Goal: Use online tool/utility: Utilize a website feature to perform a specific function

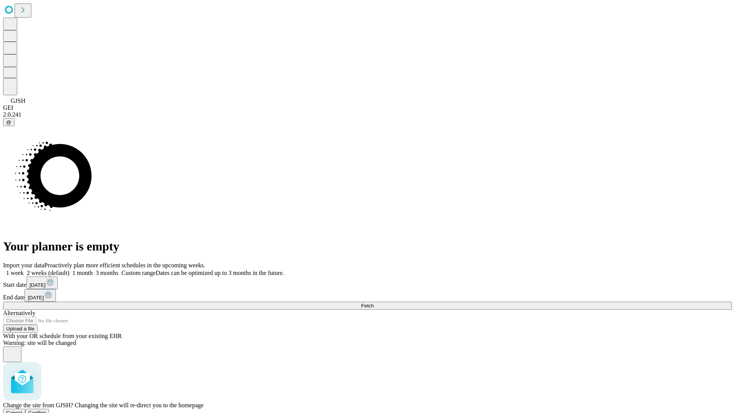
click at [46, 410] on span "Confirm" at bounding box center [37, 413] width 18 height 6
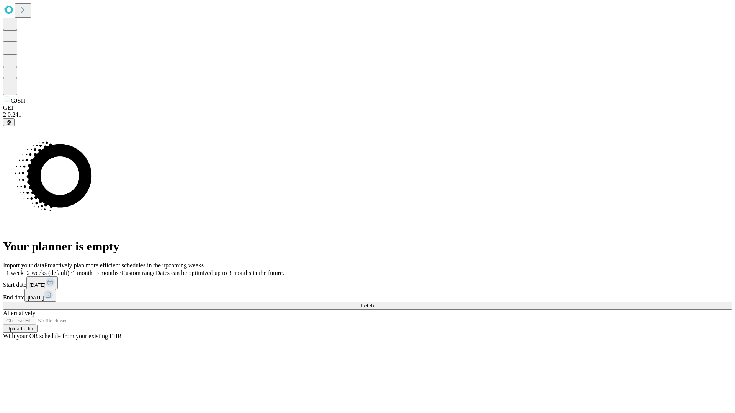
click at [93, 270] on label "1 month" at bounding box center [80, 273] width 23 height 7
click at [374, 303] on span "Fetch" at bounding box center [367, 306] width 13 height 6
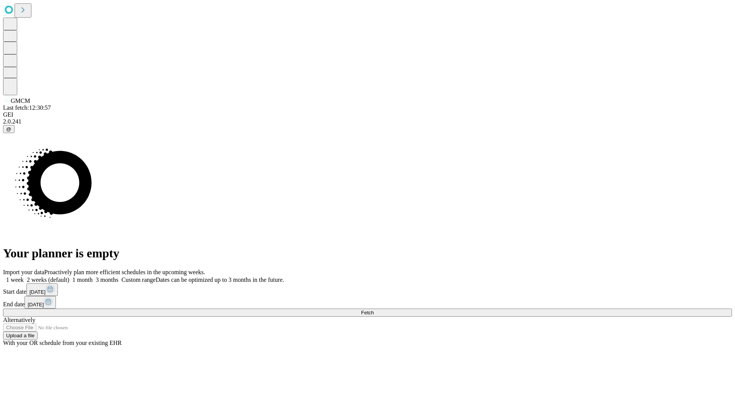
click at [93, 277] on label "1 month" at bounding box center [80, 280] width 23 height 7
click at [374, 310] on span "Fetch" at bounding box center [367, 313] width 13 height 6
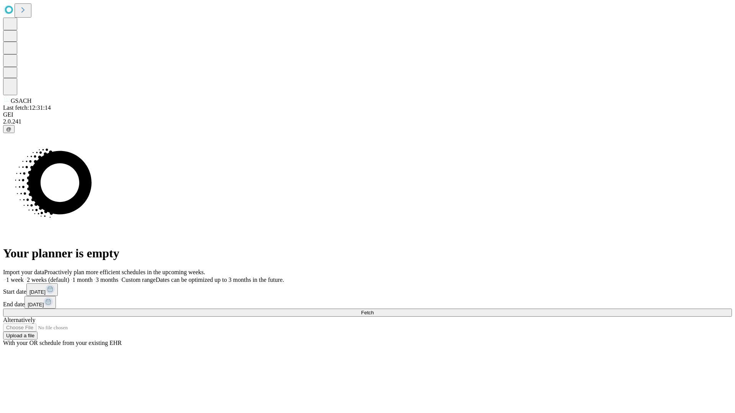
click at [93, 277] on label "1 month" at bounding box center [80, 280] width 23 height 7
click at [374, 310] on span "Fetch" at bounding box center [367, 313] width 13 height 6
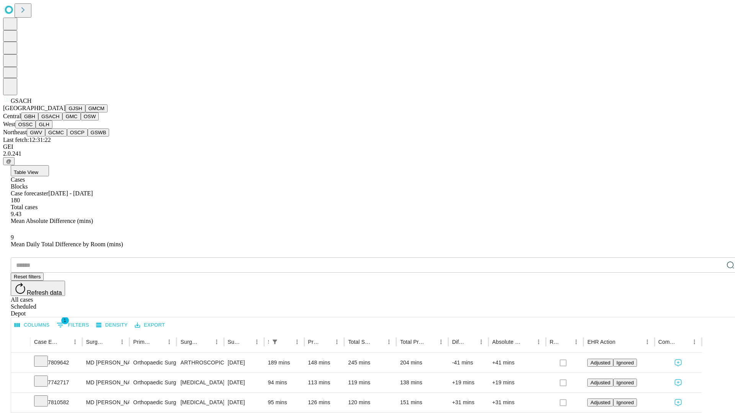
click at [62, 121] on button "GMC" at bounding box center [71, 117] width 18 height 8
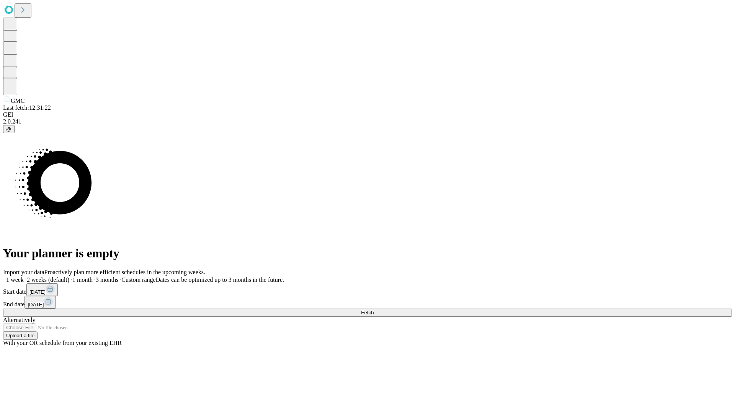
click at [374, 310] on span "Fetch" at bounding box center [367, 313] width 13 height 6
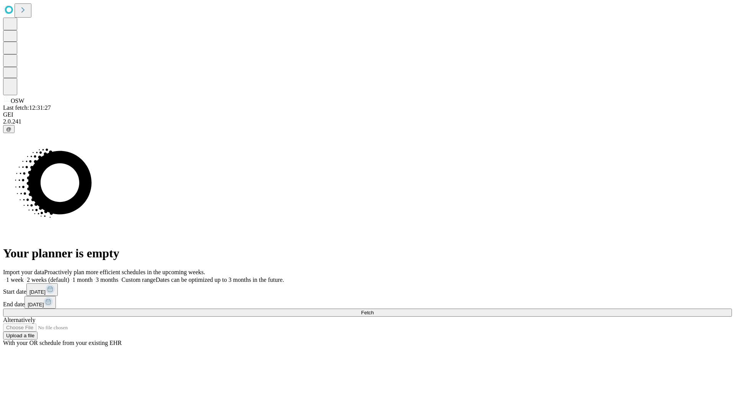
click at [374, 310] on span "Fetch" at bounding box center [367, 313] width 13 height 6
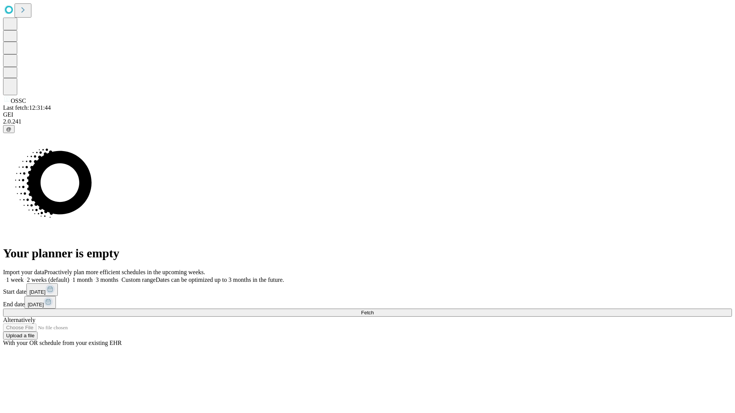
click at [93, 277] on label "1 month" at bounding box center [80, 280] width 23 height 7
click at [374, 310] on span "Fetch" at bounding box center [367, 313] width 13 height 6
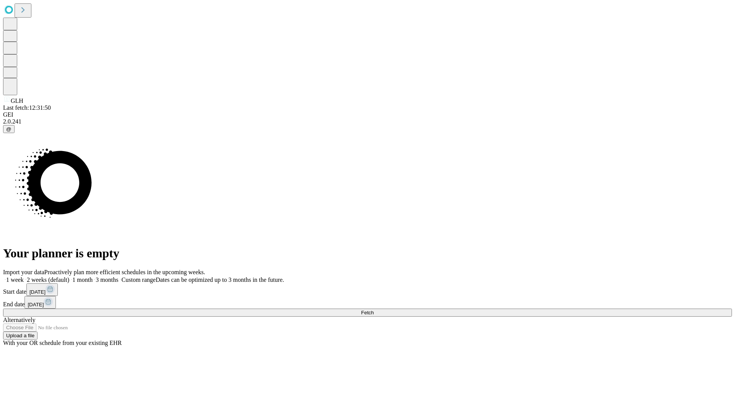
click at [93, 277] on label "1 month" at bounding box center [80, 280] width 23 height 7
click at [374, 310] on span "Fetch" at bounding box center [367, 313] width 13 height 6
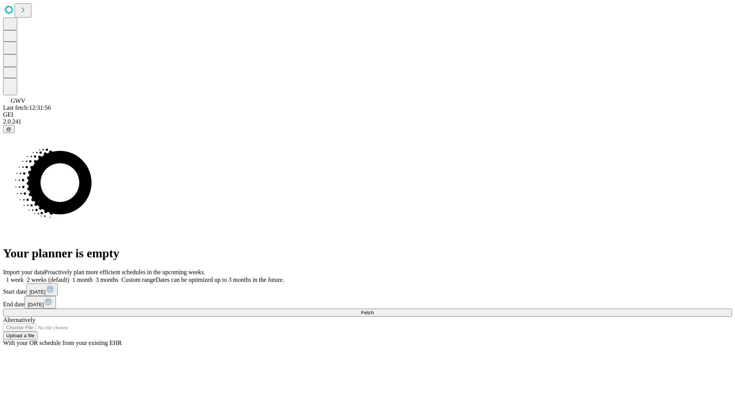
click at [93, 277] on label "1 month" at bounding box center [80, 280] width 23 height 7
click at [374, 310] on span "Fetch" at bounding box center [367, 313] width 13 height 6
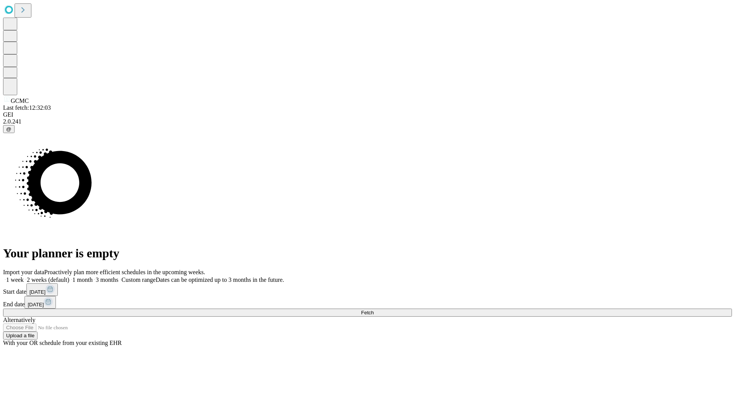
click at [93, 277] on label "1 month" at bounding box center [80, 280] width 23 height 7
click at [374, 310] on span "Fetch" at bounding box center [367, 313] width 13 height 6
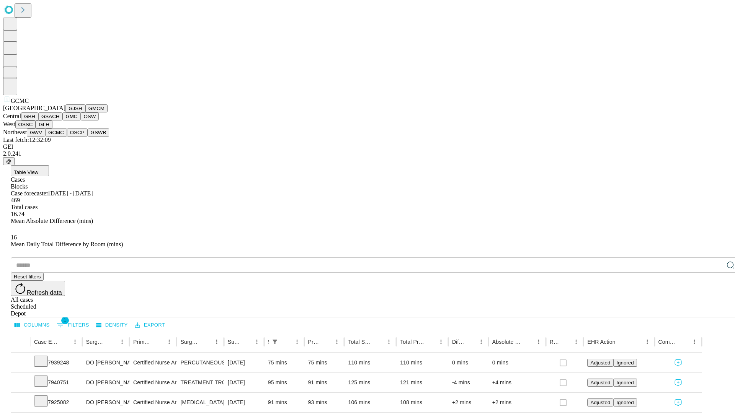
click at [67, 137] on button "OSCP" at bounding box center [77, 133] width 21 height 8
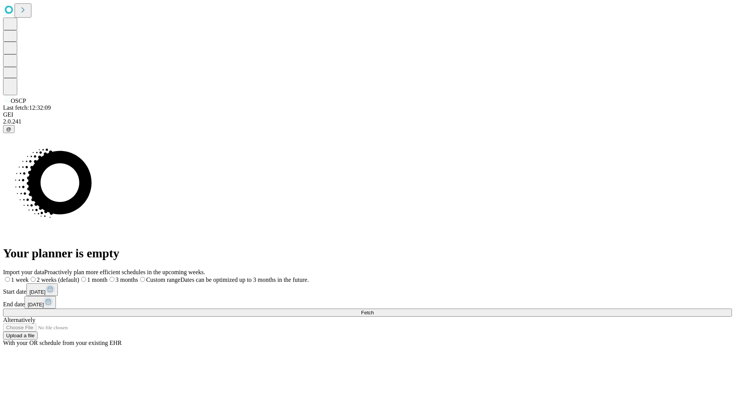
click at [108, 277] on label "1 month" at bounding box center [93, 280] width 28 height 7
click at [374, 310] on span "Fetch" at bounding box center [367, 313] width 13 height 6
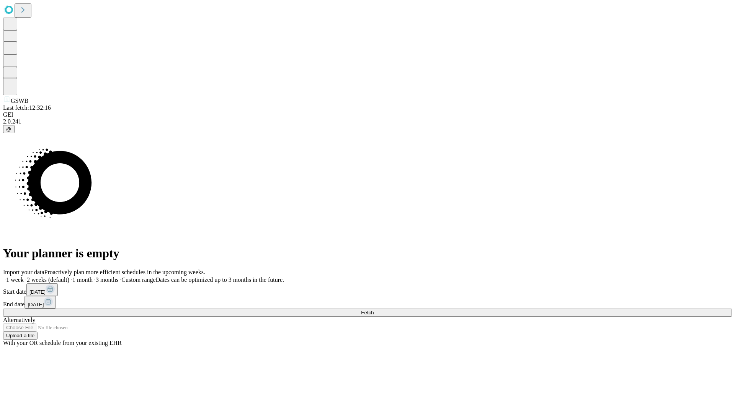
click at [93, 277] on label "1 month" at bounding box center [80, 280] width 23 height 7
click at [374, 310] on span "Fetch" at bounding box center [367, 313] width 13 height 6
